Goal: Task Accomplishment & Management: Use online tool/utility

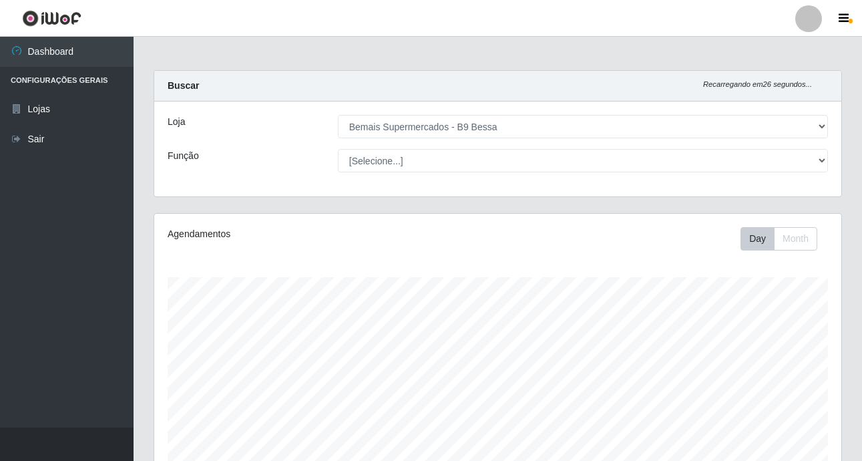
select select "410"
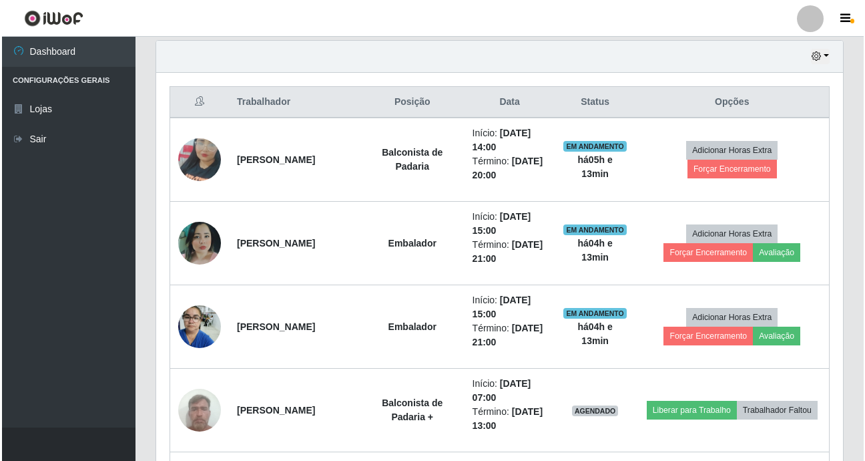
scroll to position [277, 687]
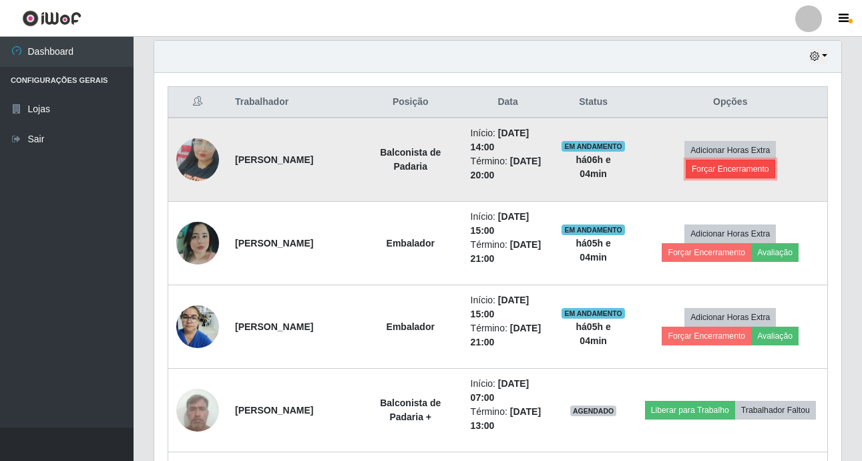
click at [727, 168] on button "Forçar Encerramento" at bounding box center [730, 169] width 89 height 19
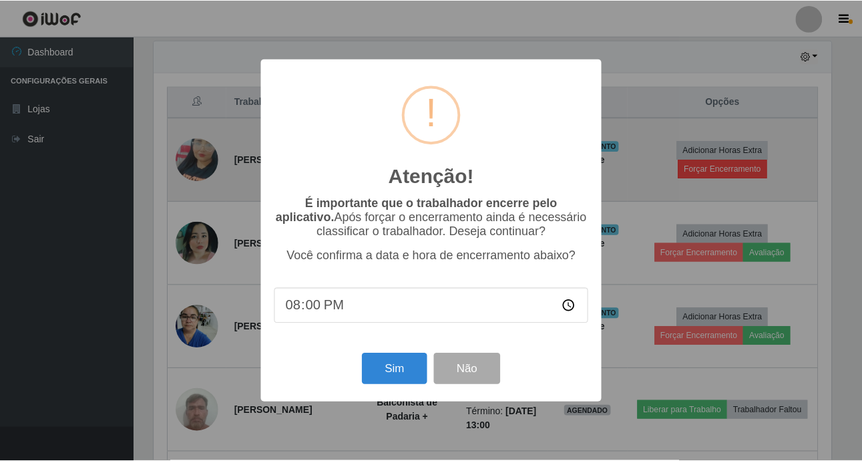
scroll to position [277, 680]
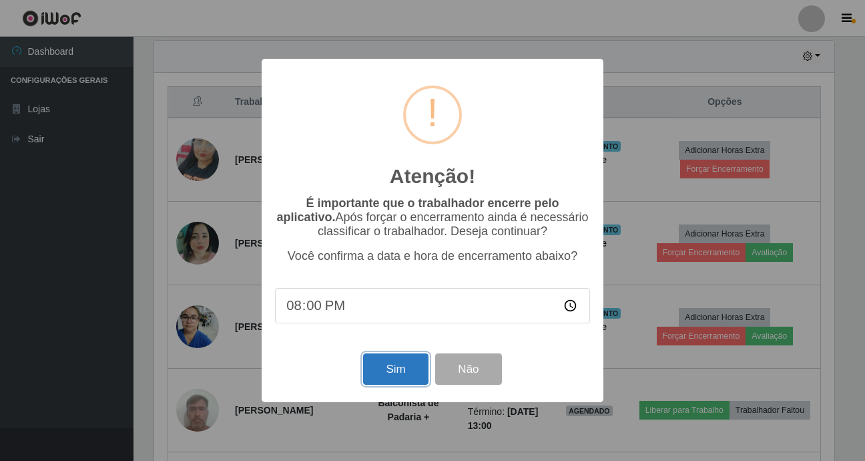
click at [384, 384] on button "Sim" at bounding box center [395, 368] width 65 height 31
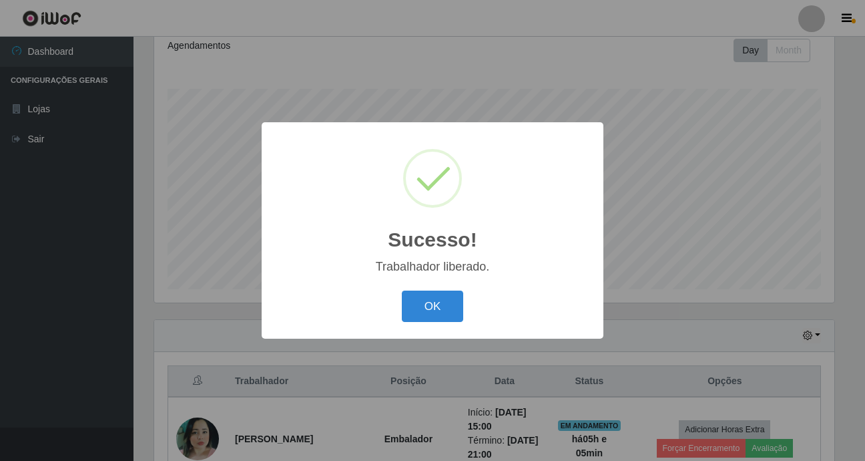
click at [402, 290] on button "OK" at bounding box center [433, 305] width 62 height 31
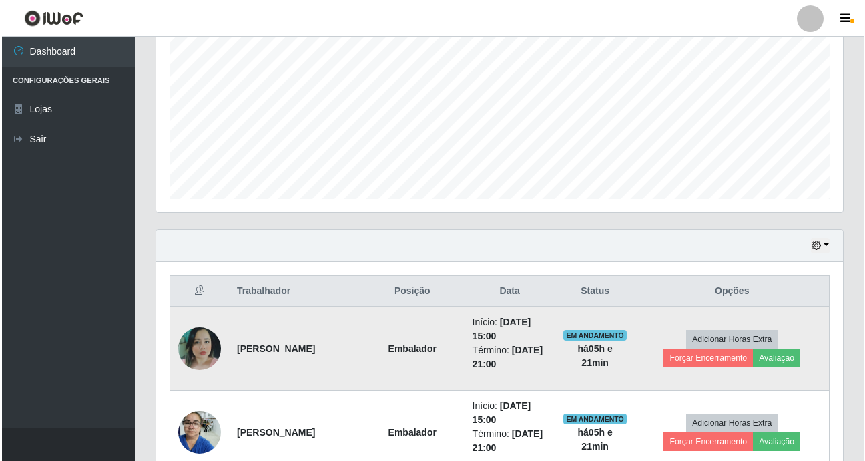
scroll to position [322, 0]
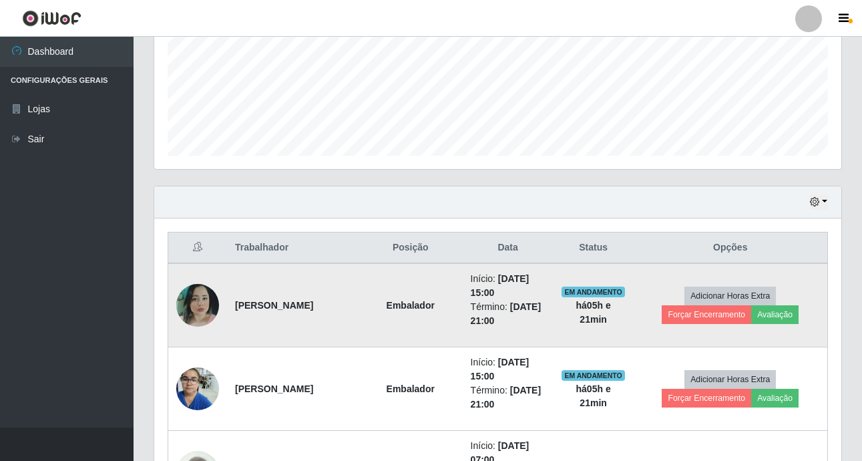
click at [182, 302] on img at bounding box center [197, 305] width 43 height 43
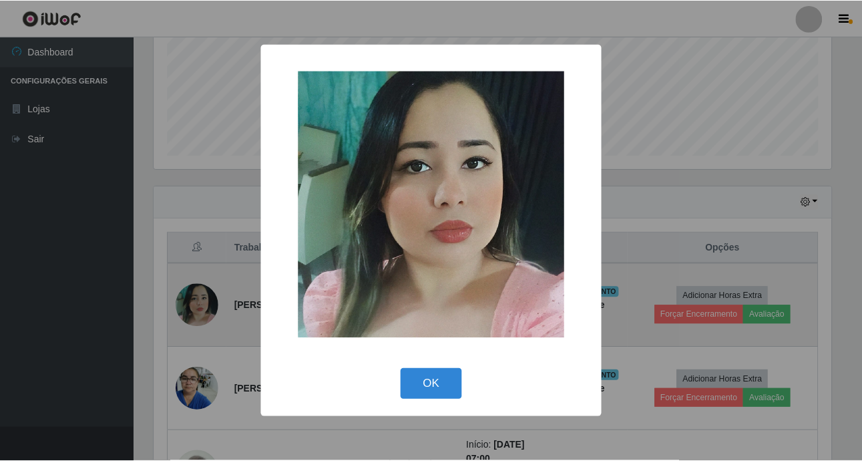
scroll to position [277, 680]
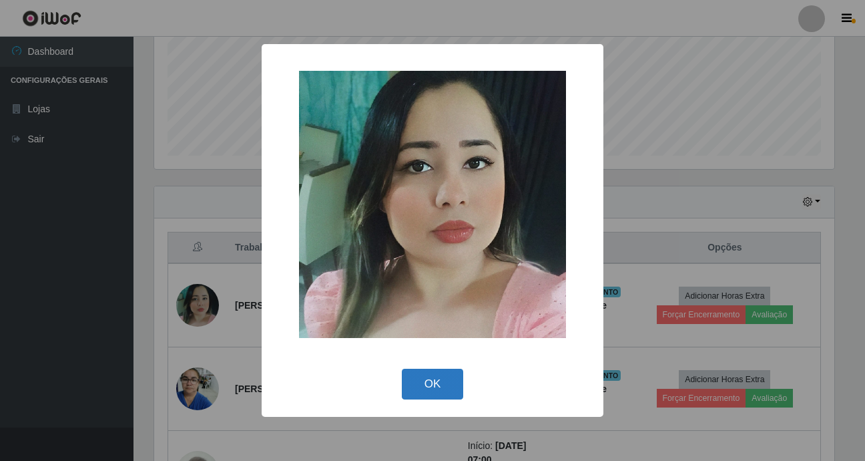
click at [435, 373] on button "OK" at bounding box center [433, 384] width 62 height 31
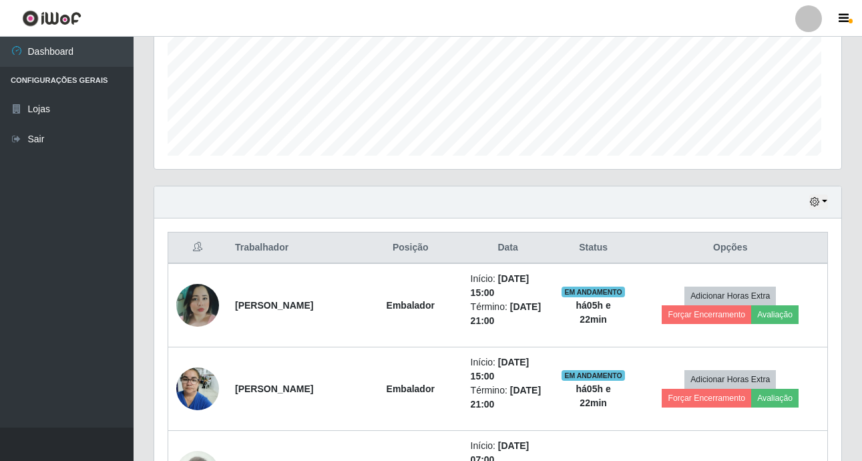
scroll to position [277, 687]
click at [820, 190] on div "Hoje 1 dia 3 dias 1 Semana Não encerrados" at bounding box center [497, 202] width 687 height 32
click at [816, 204] on icon "button" at bounding box center [814, 201] width 9 height 9
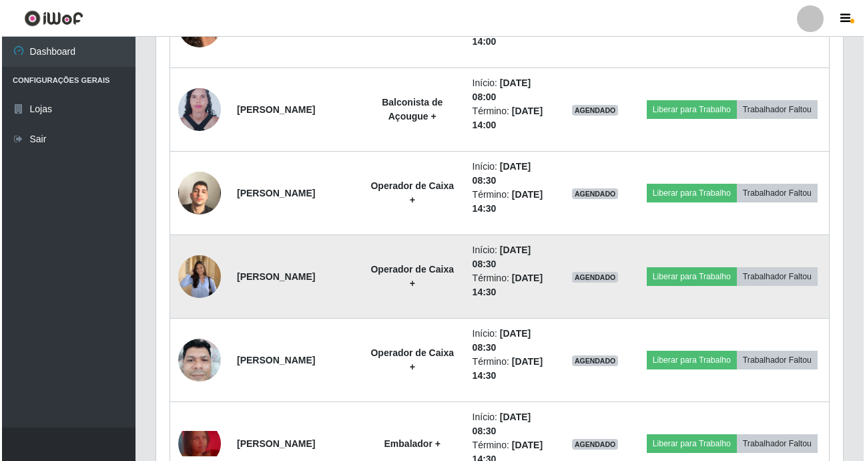
scroll to position [923, 0]
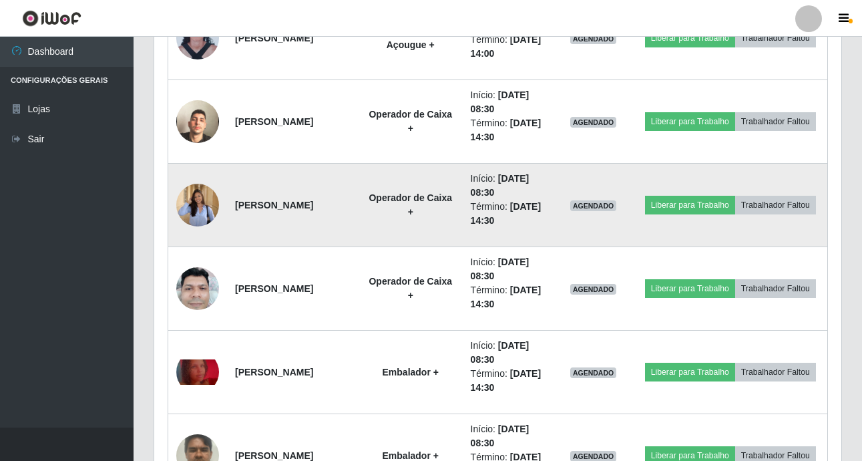
click at [202, 203] on img at bounding box center [197, 204] width 43 height 55
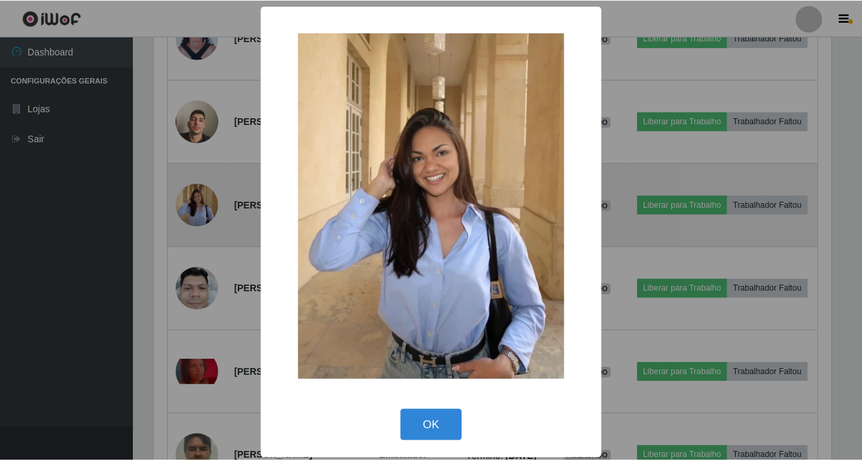
scroll to position [277, 680]
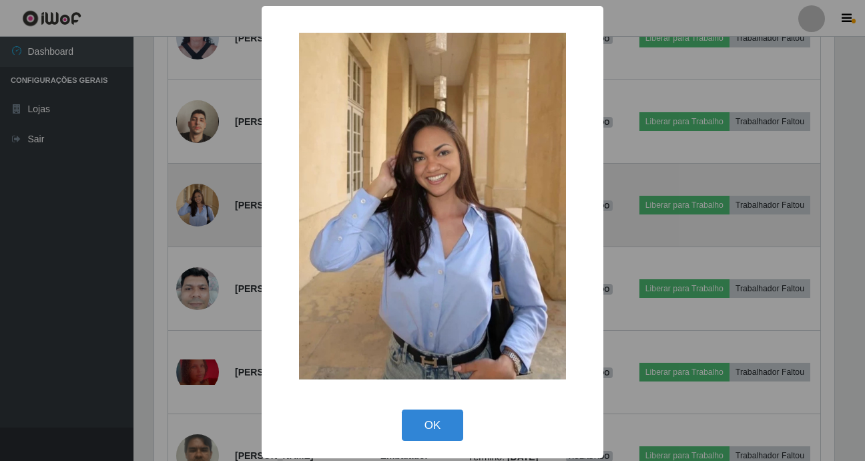
click at [402, 409] on button "OK" at bounding box center [433, 424] width 62 height 31
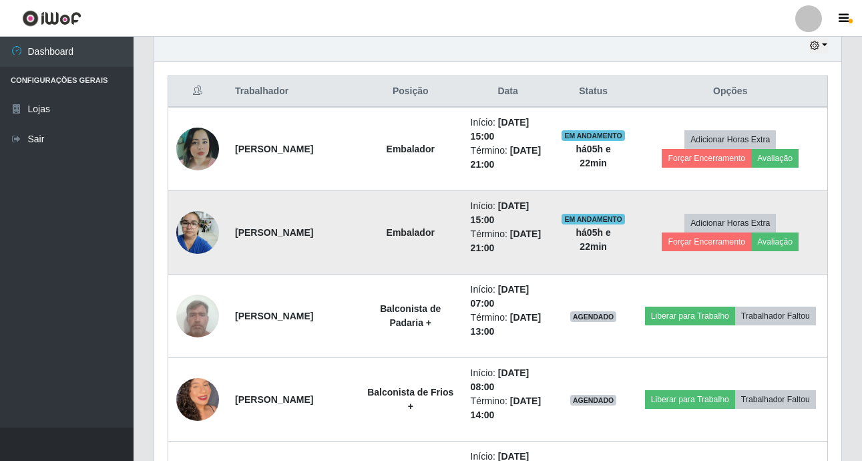
scroll to position [455, 0]
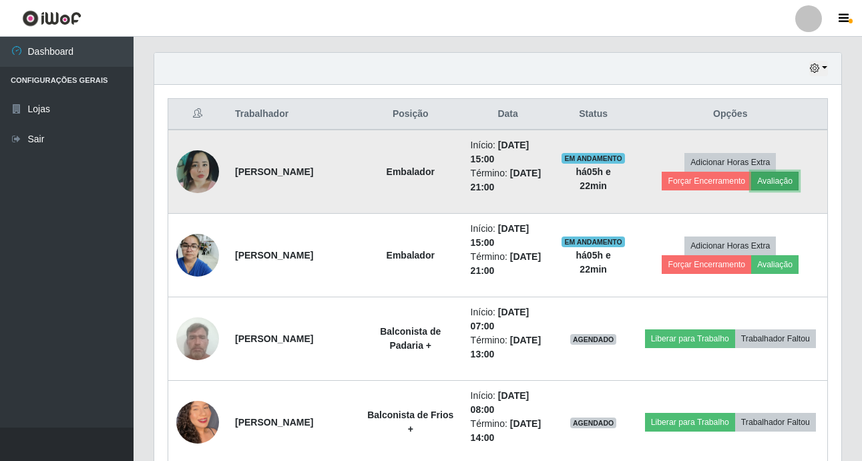
click at [777, 188] on button "Avaliação" at bounding box center [774, 181] width 47 height 19
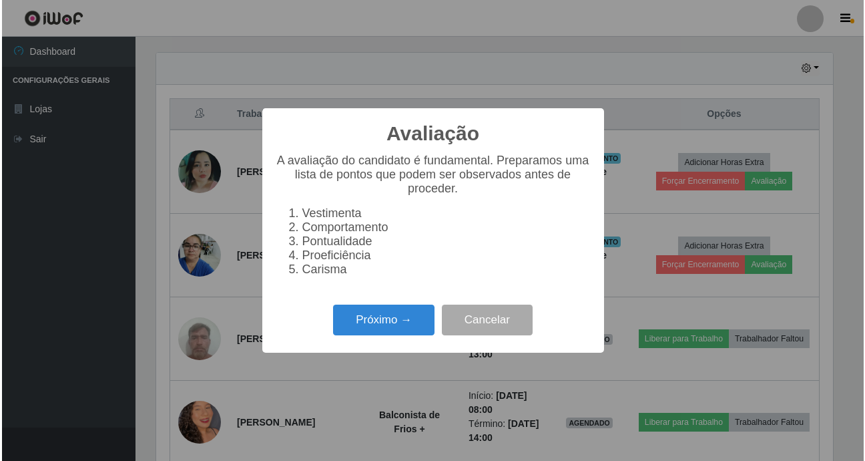
scroll to position [277, 680]
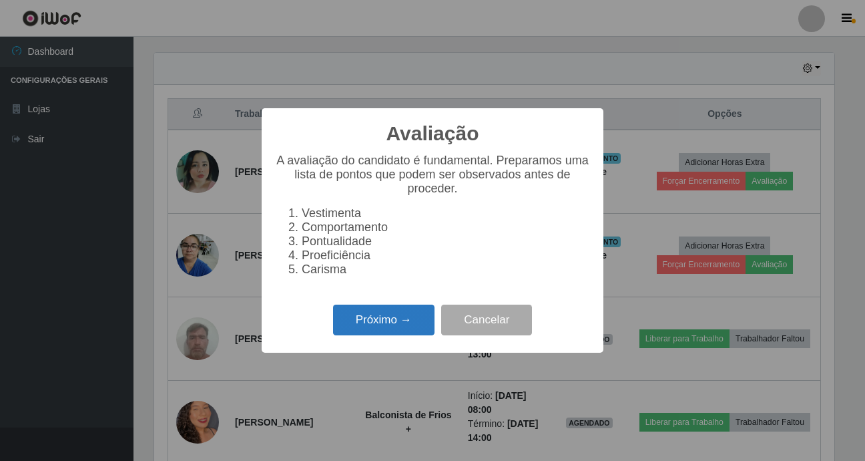
click at [420, 325] on button "Próximo →" at bounding box center [383, 319] width 101 height 31
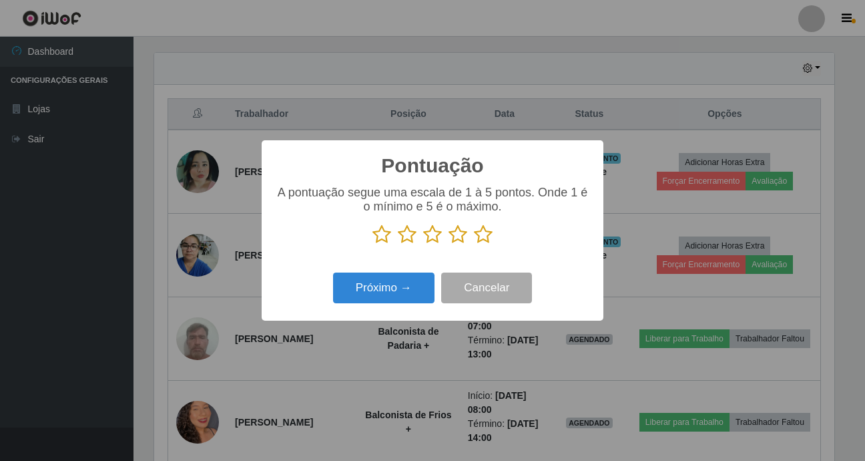
scroll to position [667463, 667060]
click at [479, 233] on icon at bounding box center [483, 234] width 19 height 20
click at [474, 244] on input "radio" at bounding box center [474, 244] width 0 height 0
click at [414, 277] on button "Próximo →" at bounding box center [383, 287] width 101 height 31
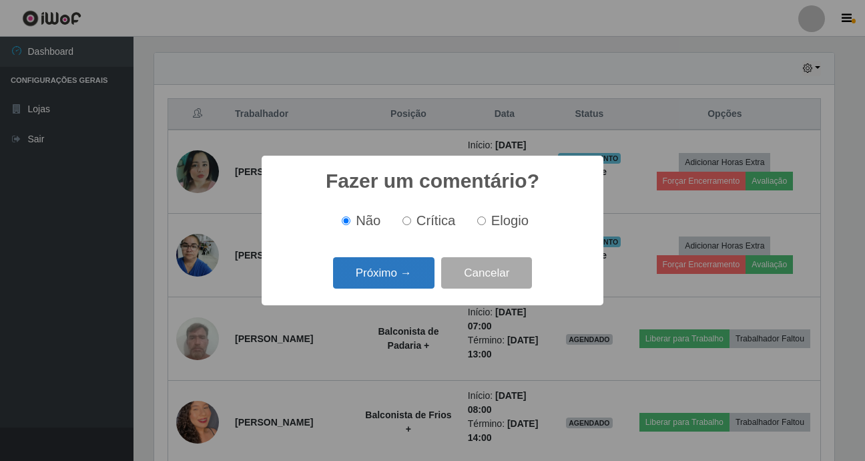
click at [418, 268] on button "Próximo →" at bounding box center [383, 272] width 101 height 31
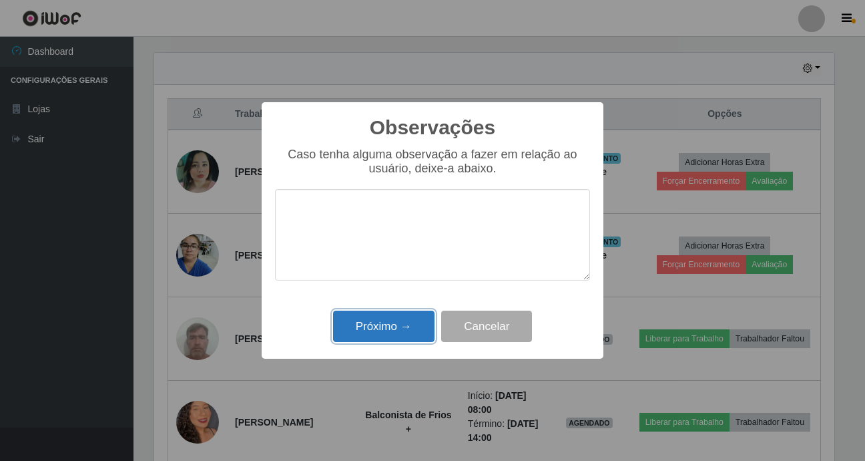
click at [397, 341] on button "Próximo →" at bounding box center [383, 325] width 101 height 31
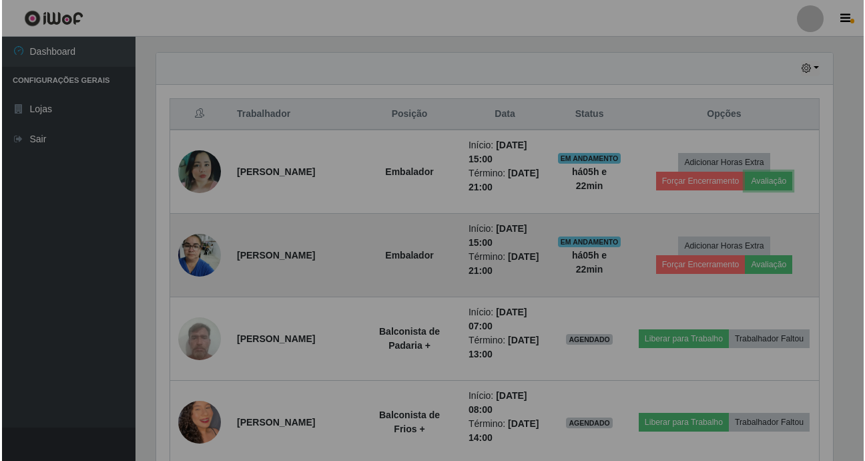
scroll to position [277, 687]
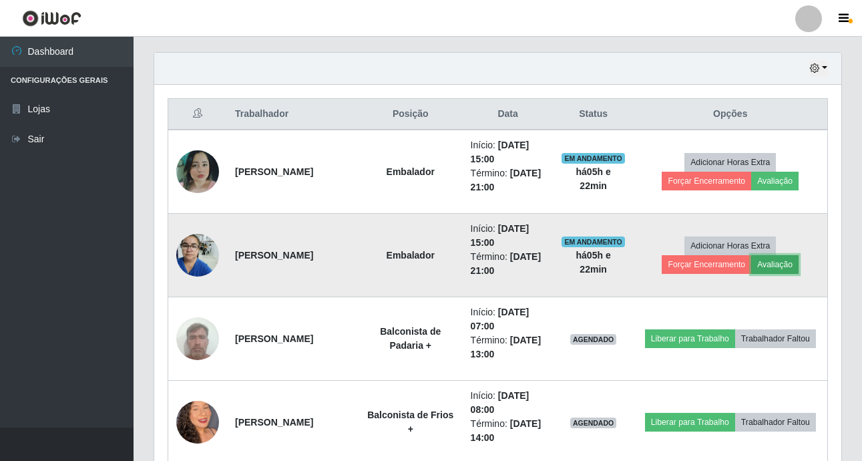
click at [777, 271] on button "Avaliação" at bounding box center [774, 264] width 47 height 19
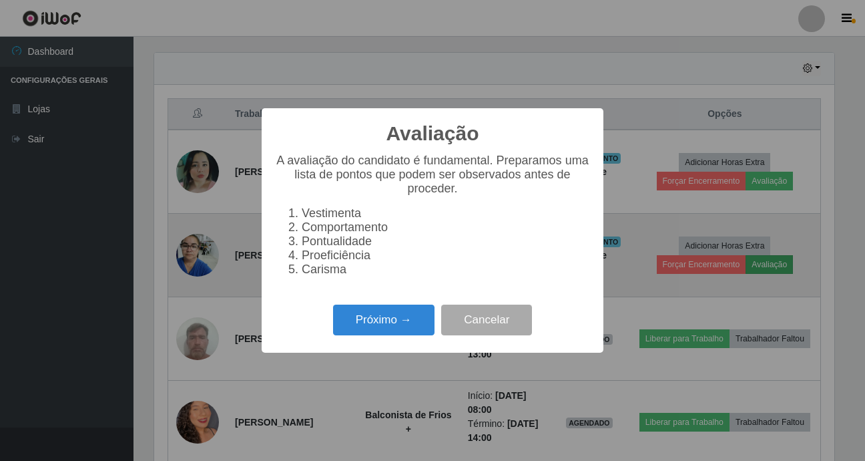
scroll to position [277, 680]
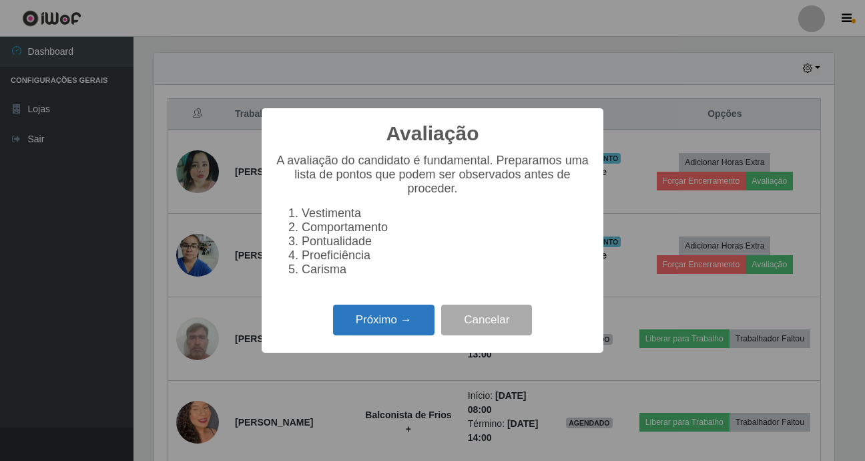
click at [380, 336] on button "Próximo →" at bounding box center [383, 319] width 101 height 31
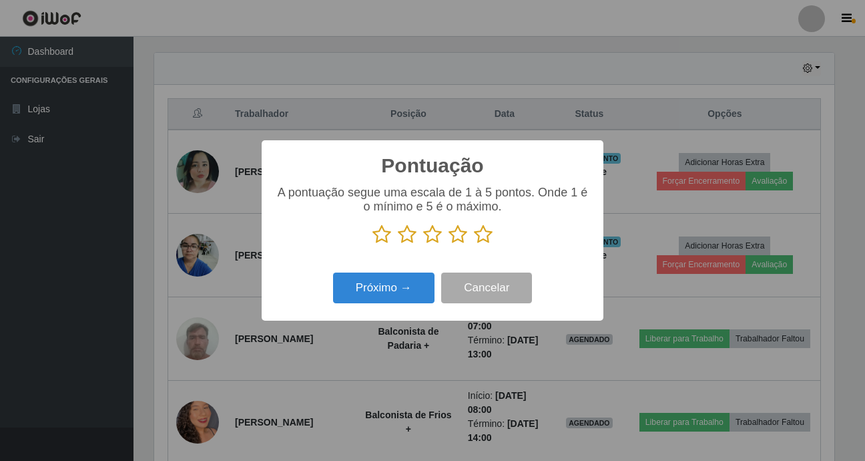
scroll to position [667463, 667060]
click at [475, 234] on icon at bounding box center [483, 234] width 19 height 20
click at [474, 244] on input "radio" at bounding box center [474, 244] width 0 height 0
click at [410, 300] on button "Próximo →" at bounding box center [383, 287] width 101 height 31
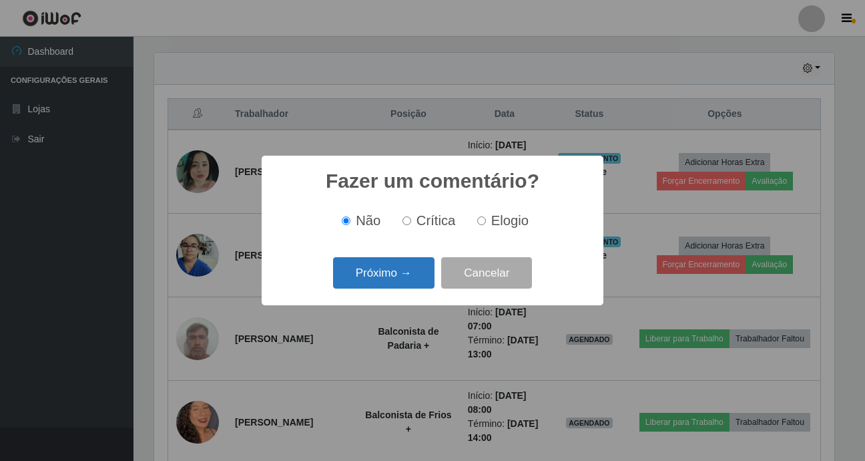
click at [409, 286] on button "Próximo →" at bounding box center [383, 272] width 101 height 31
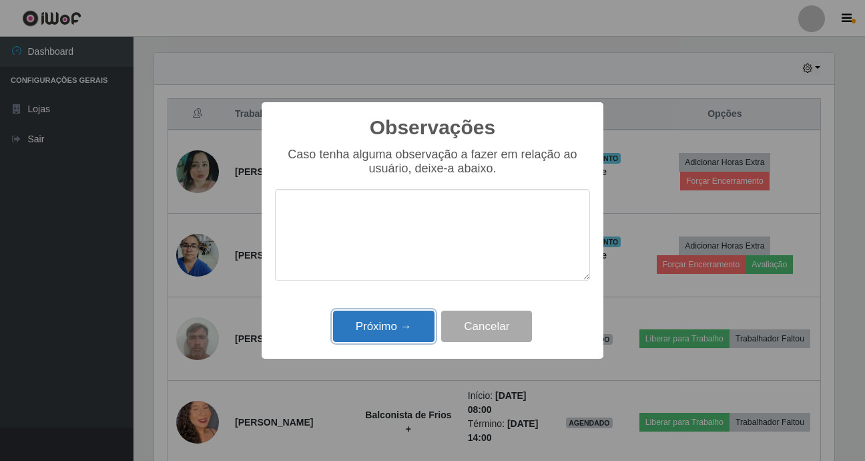
click at [411, 327] on button "Próximo →" at bounding box center [383, 325] width 101 height 31
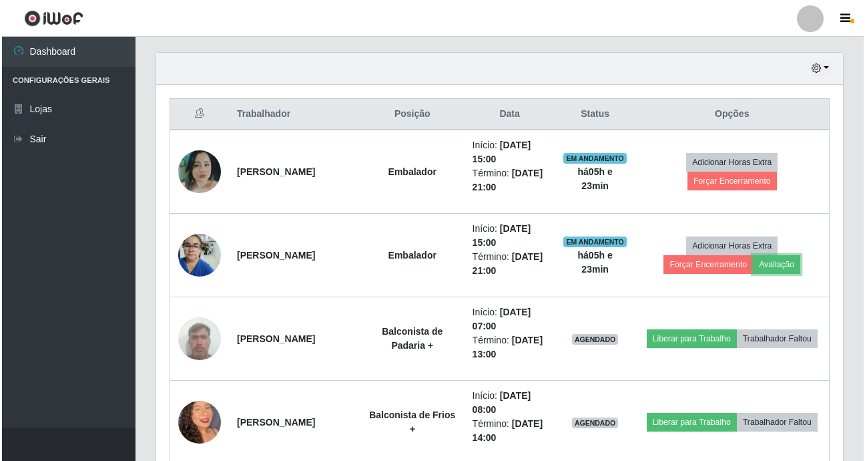
scroll to position [277, 687]
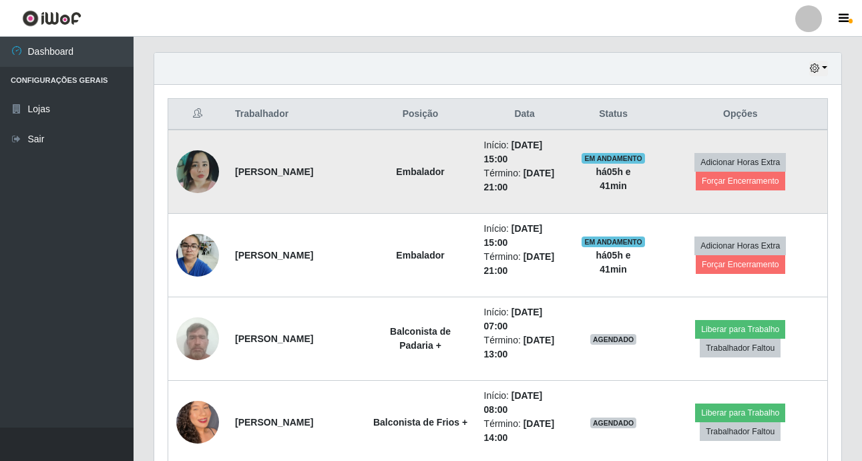
click at [556, 195] on td "Início: [DATE] 15:00 Término: [DATE] 21:00" at bounding box center [524, 172] width 97 height 84
click at [729, 183] on button "Forçar Encerramento" at bounding box center [740, 181] width 89 height 19
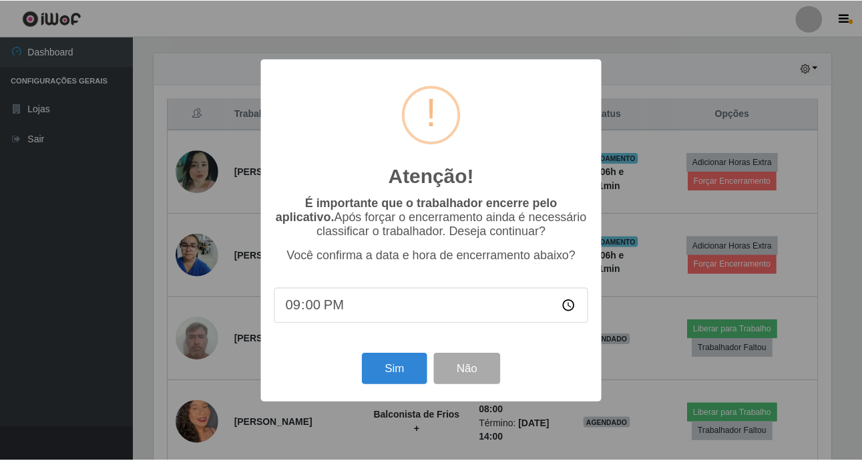
scroll to position [277, 680]
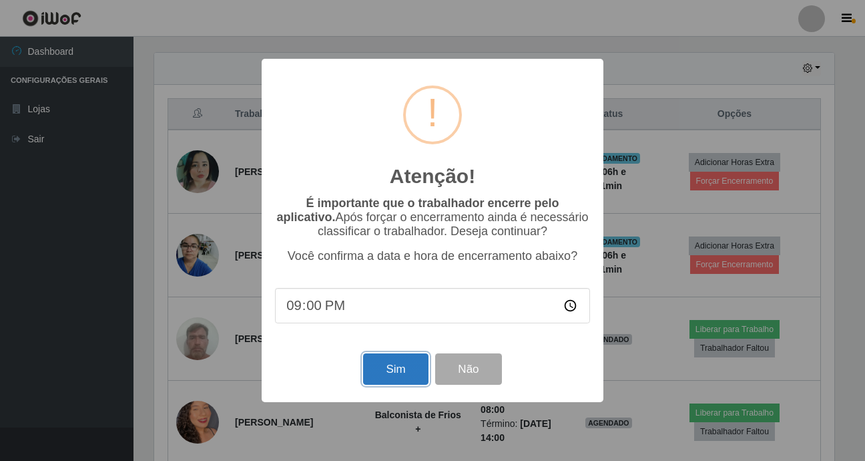
click at [391, 361] on button "Sim" at bounding box center [395, 368] width 65 height 31
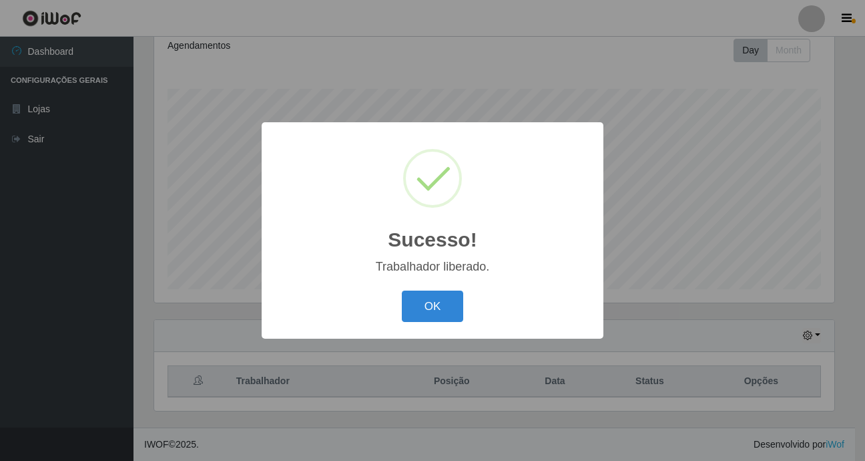
click at [748, 272] on div "Sucesso! × Trabalhador liberado. OK Cancel" at bounding box center [432, 230] width 865 height 461
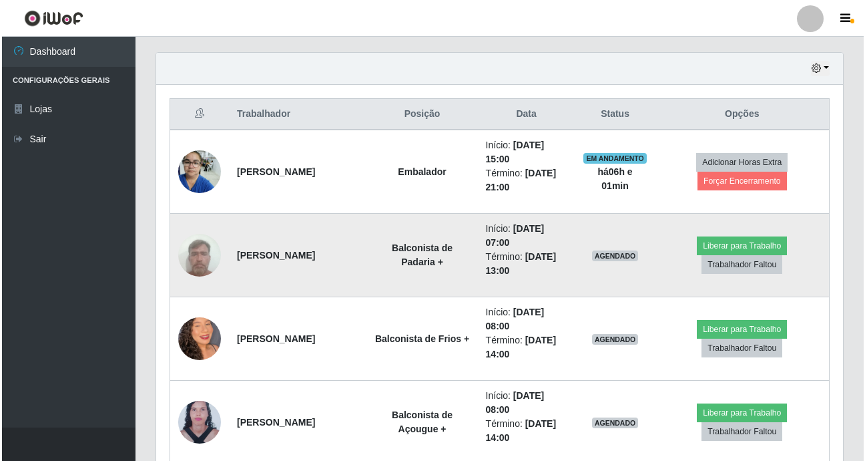
scroll to position [522, 0]
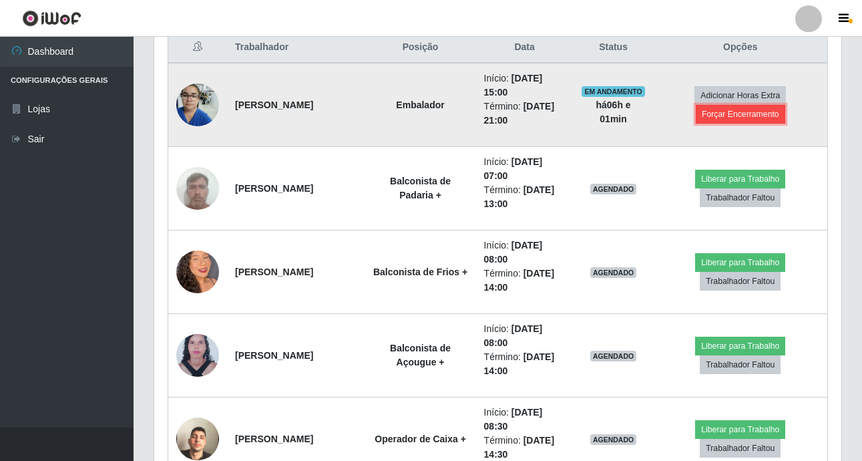
click at [718, 120] on button "Forçar Encerramento" at bounding box center [740, 114] width 89 height 19
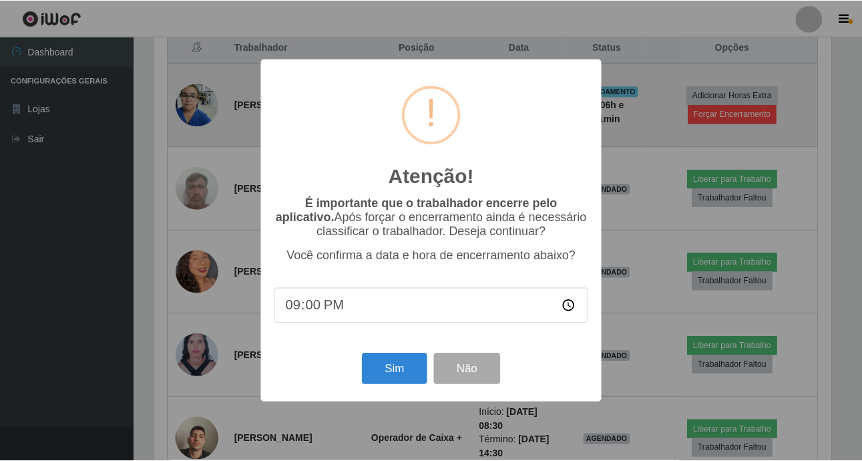
scroll to position [277, 680]
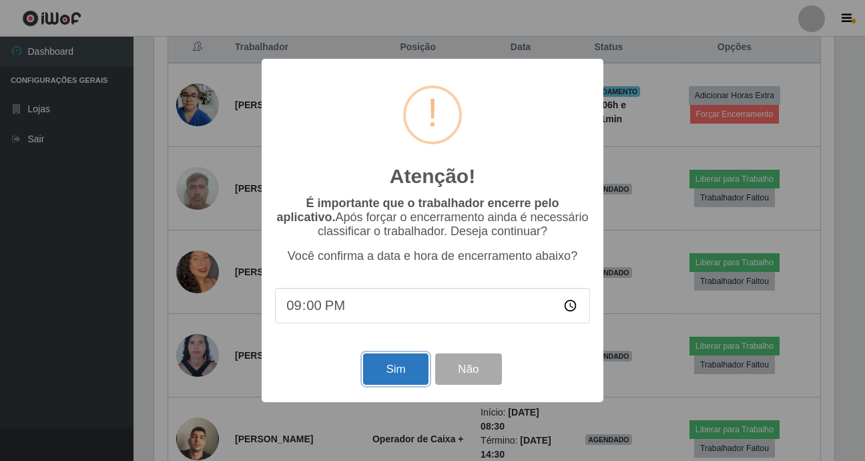
click at [389, 379] on button "Sim" at bounding box center [395, 368] width 65 height 31
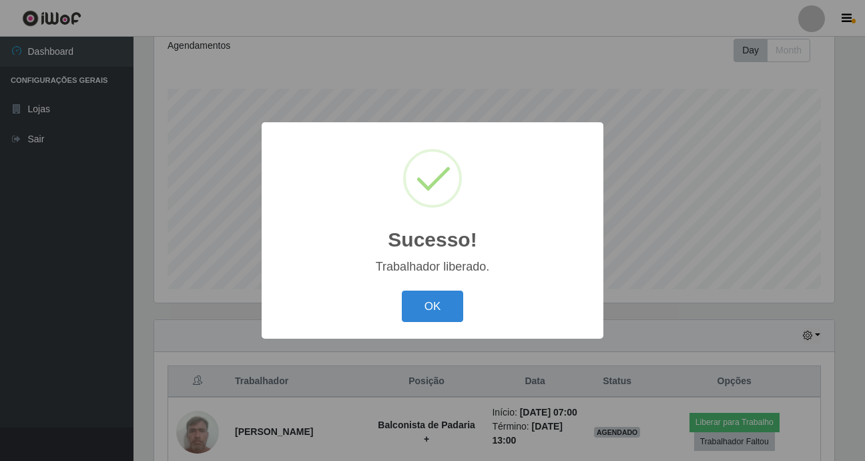
click at [402, 290] on button "OK" at bounding box center [433, 305] width 62 height 31
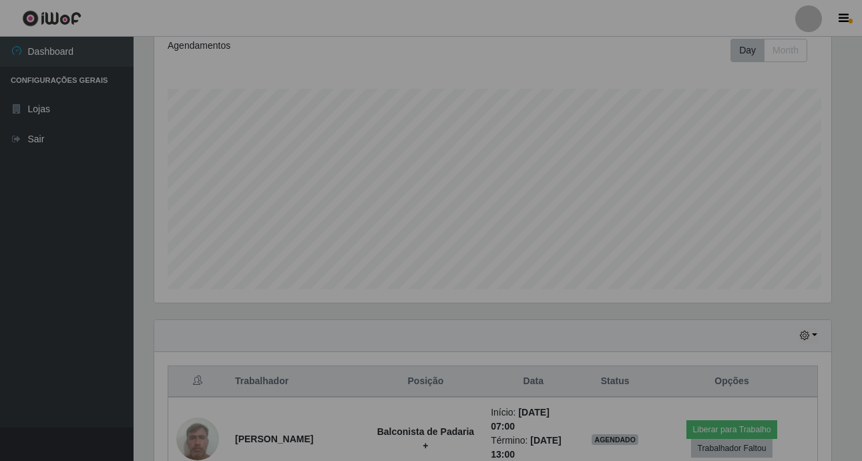
scroll to position [277, 687]
